Goal: Information Seeking & Learning: Learn about a topic

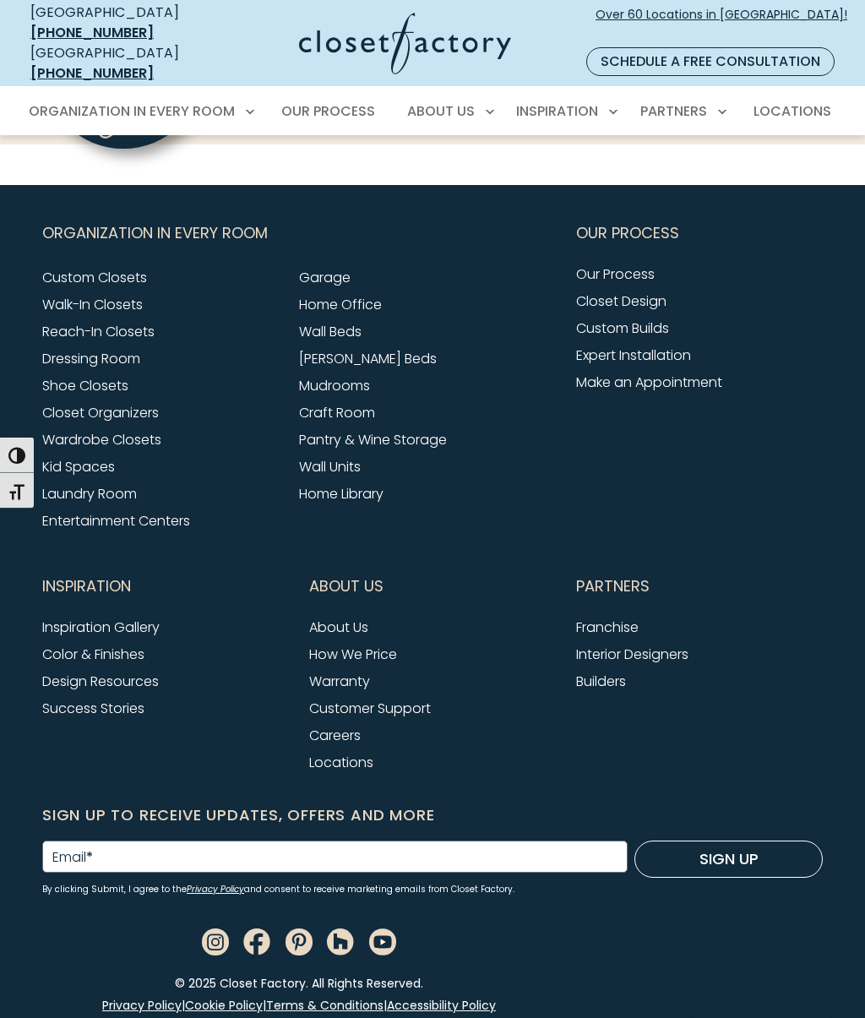
scroll to position [6124, 0]
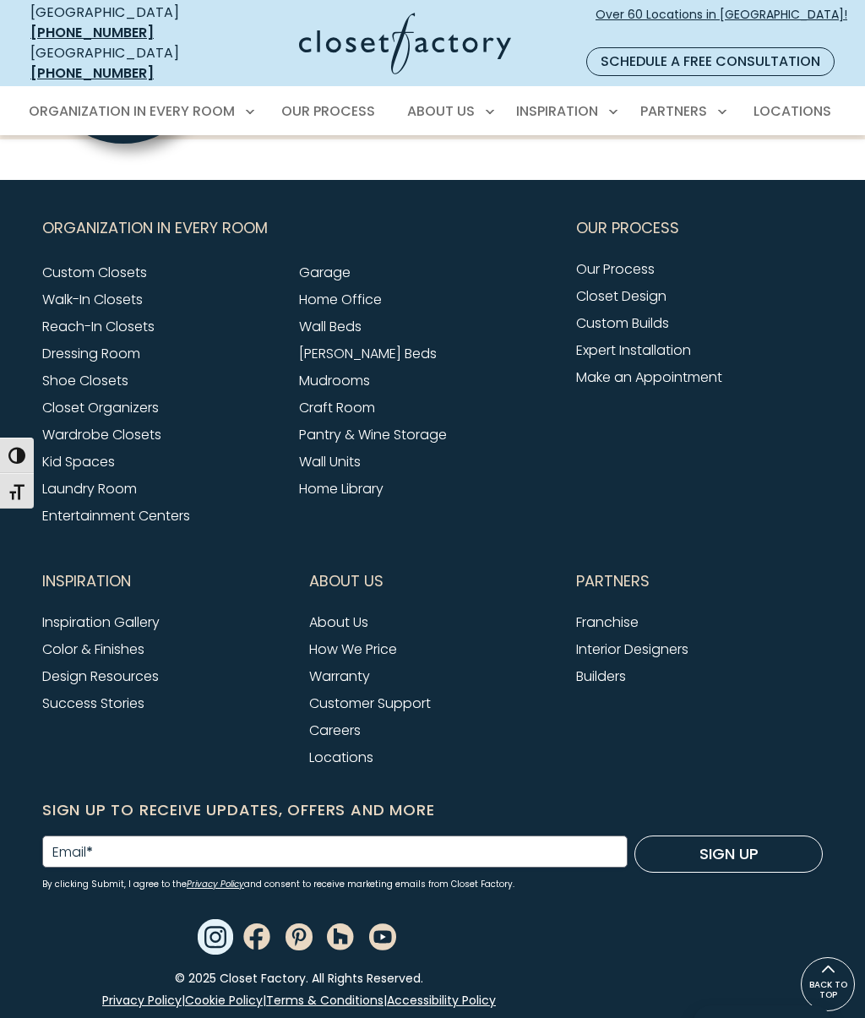
click at [206, 919] on use "Instagram" at bounding box center [215, 936] width 35 height 35
click at [102, 835] on input "Email *" at bounding box center [334, 851] width 585 height 32
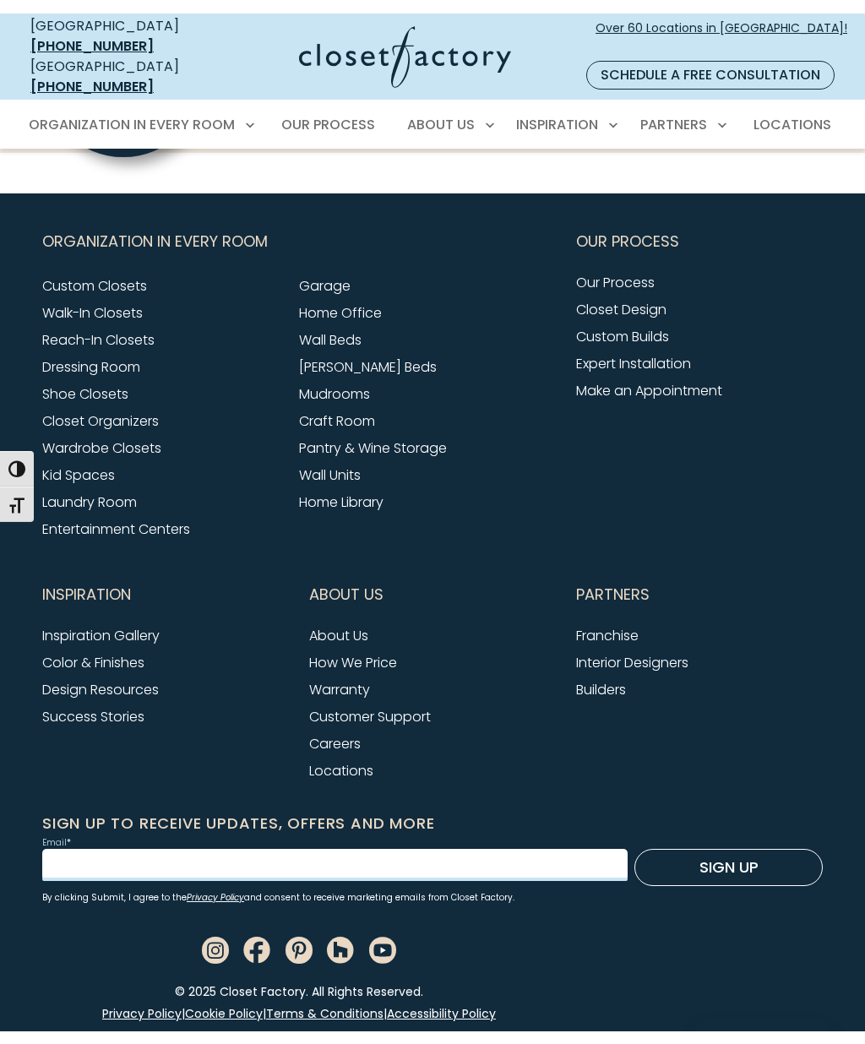
scroll to position [6097, 0]
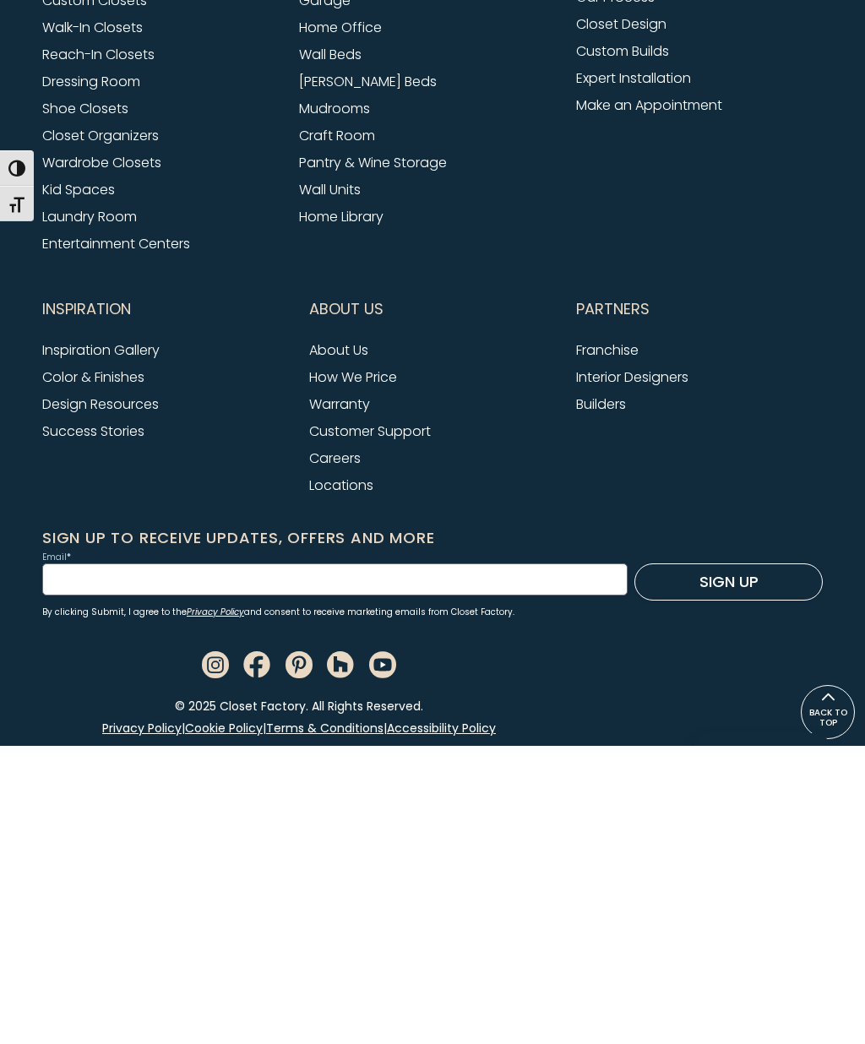
type input "**********"
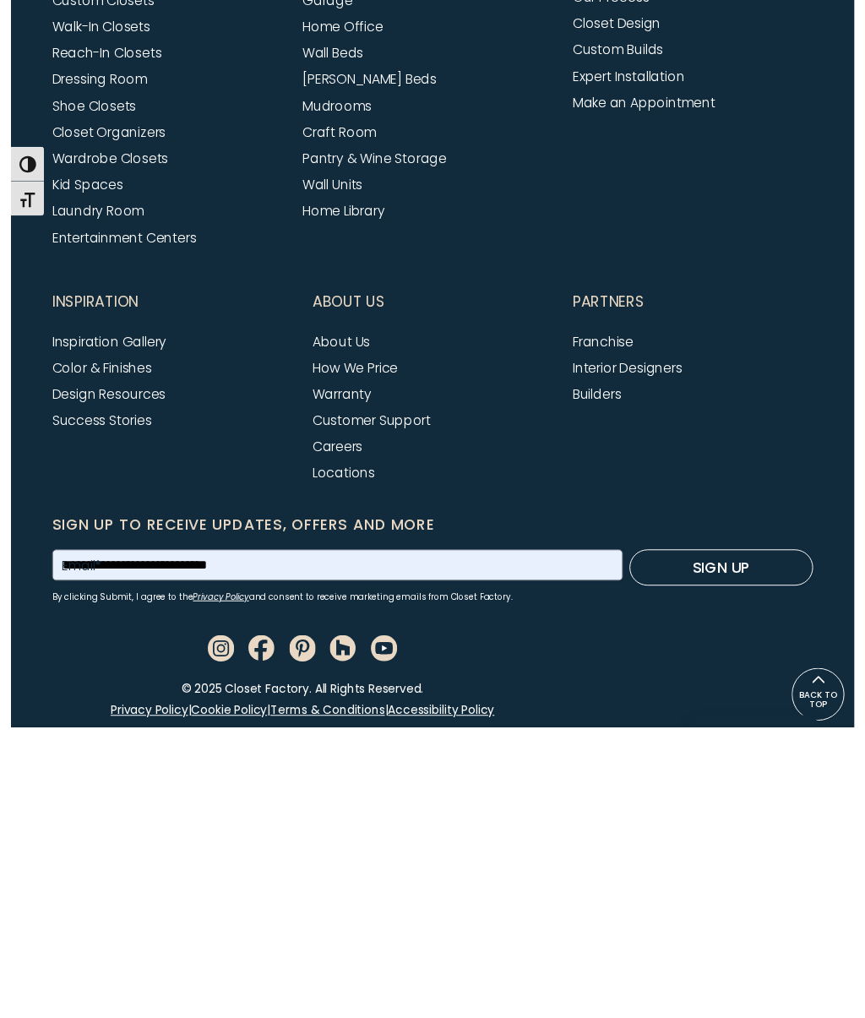
scroll to position [6124, 0]
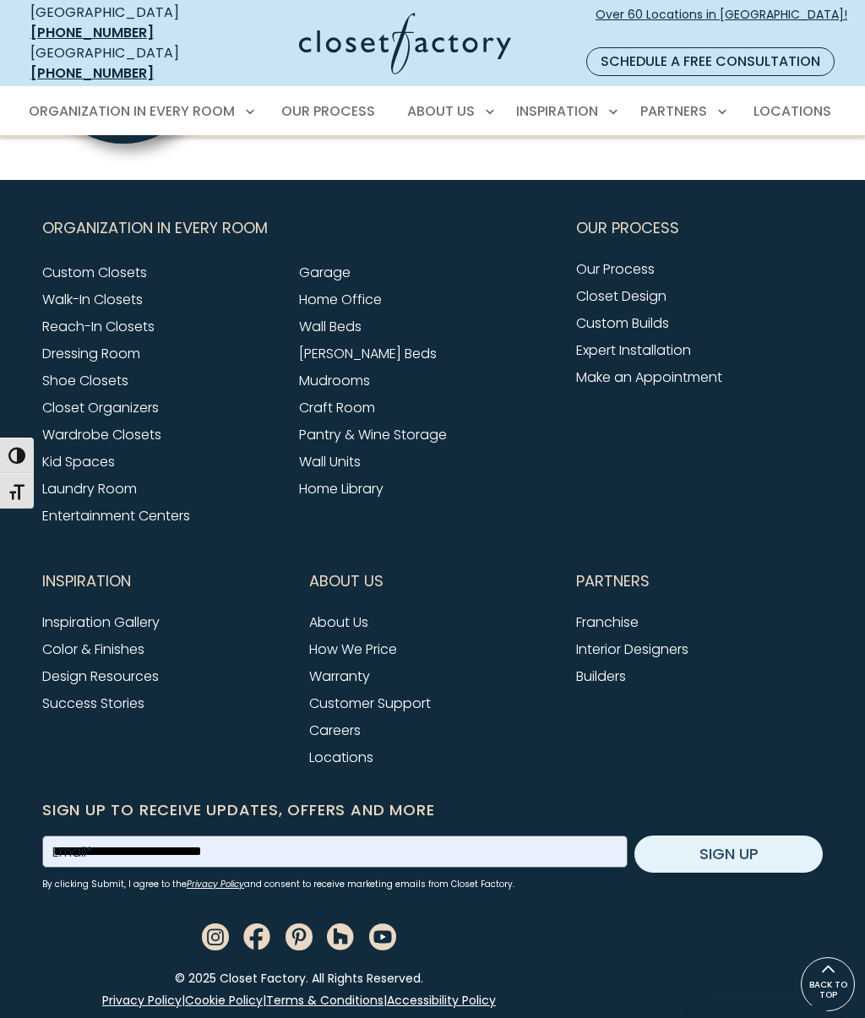
click at [742, 835] on button "Sign Up" at bounding box center [728, 853] width 188 height 37
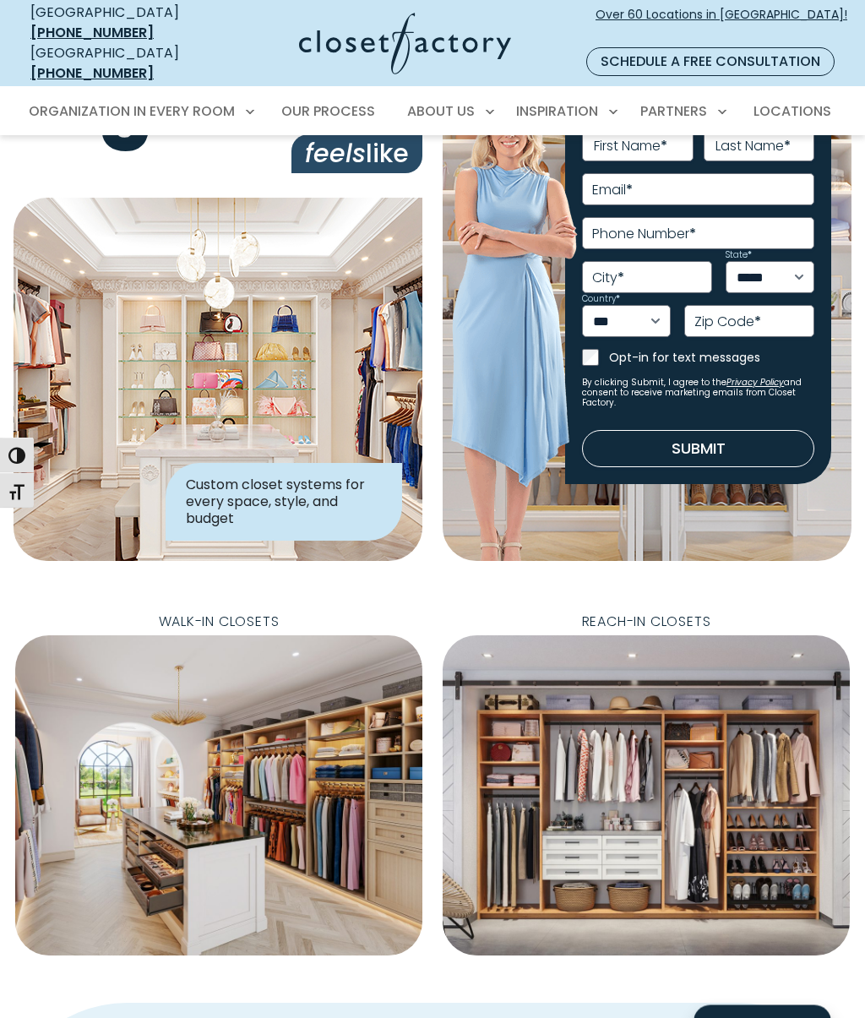
scroll to position [0, 0]
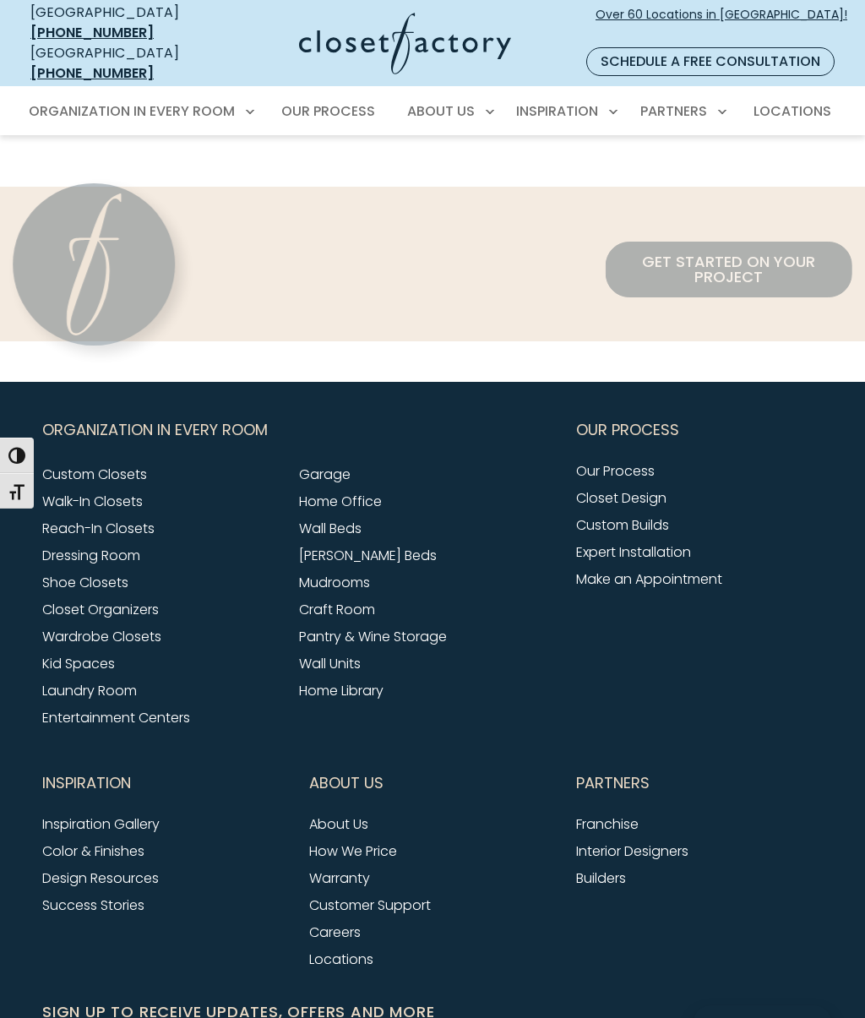
scroll to position [6124, 0]
